Goal: Find specific page/section: Find specific page/section

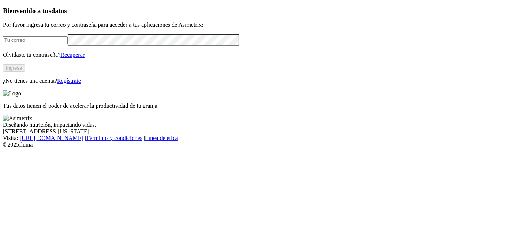
type input "[EMAIL_ADDRESS][DOMAIN_NAME]"
click at [25, 72] on button "Ingresa" at bounding box center [14, 68] width 22 height 8
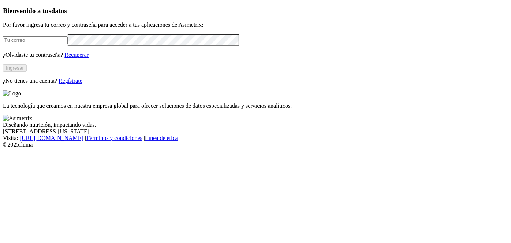
type input "[EMAIL_ADDRESS][DOMAIN_NAME]"
click at [27, 72] on button "Ingresar" at bounding box center [15, 68] width 24 height 8
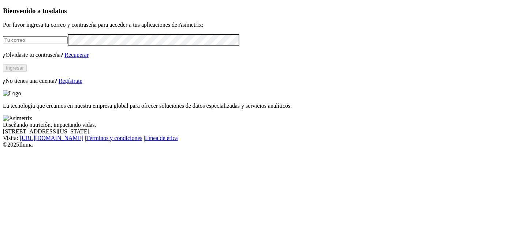
type input "[EMAIL_ADDRESS][DOMAIN_NAME]"
click at [27, 72] on button "Ingresar" at bounding box center [15, 68] width 24 height 8
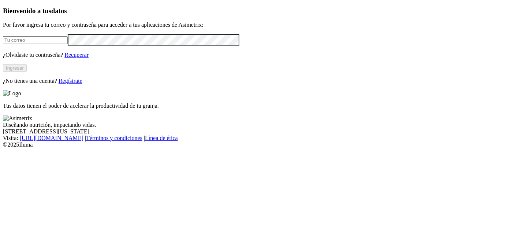
type input "[EMAIL_ADDRESS][DOMAIN_NAME]"
click at [27, 72] on button "Ingresar" at bounding box center [15, 68] width 24 height 8
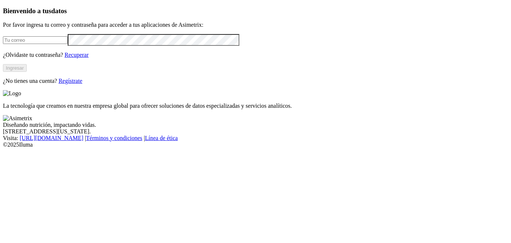
type input "[EMAIL_ADDRESS][DOMAIN_NAME]"
click at [27, 72] on button "Ingresar" at bounding box center [15, 68] width 24 height 8
